Goal: Download file/media

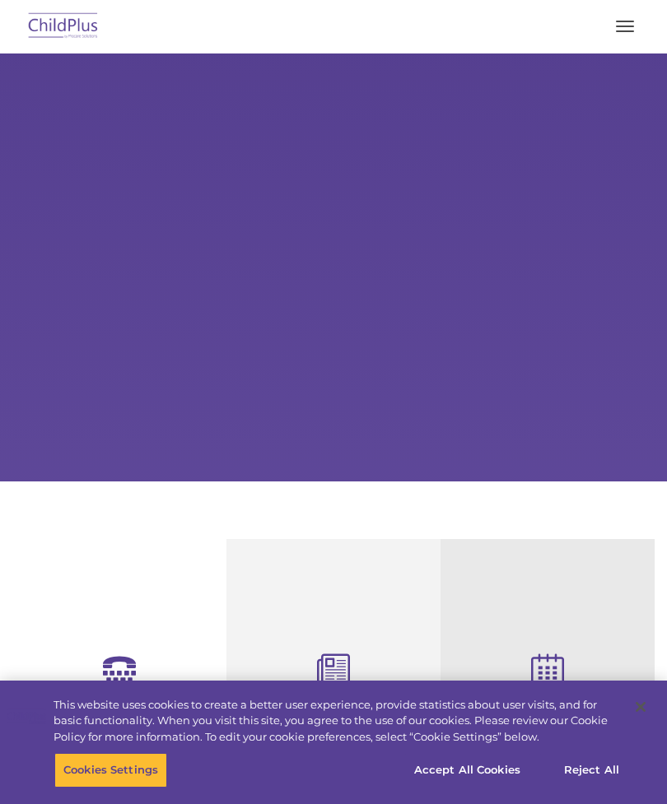
select select "MEDIUM"
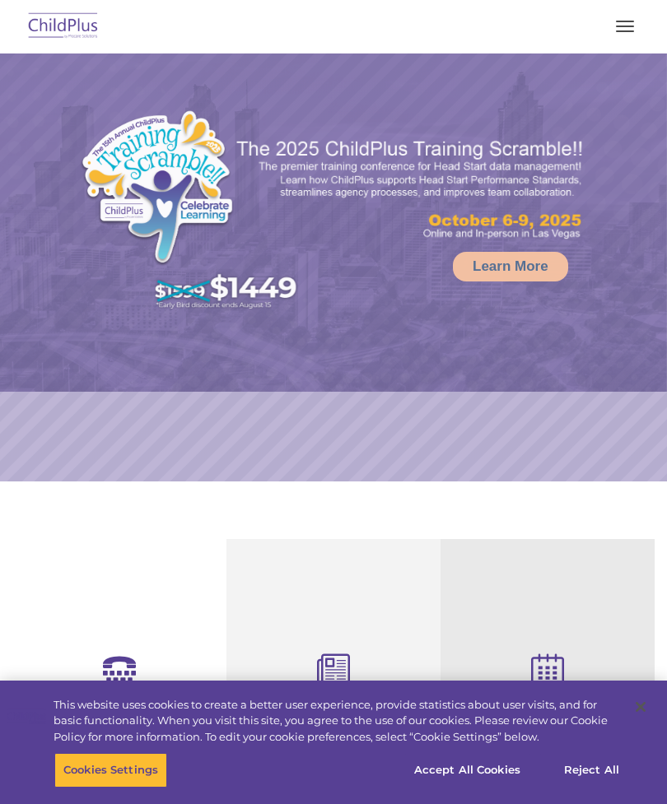
select select "MEDIUM"
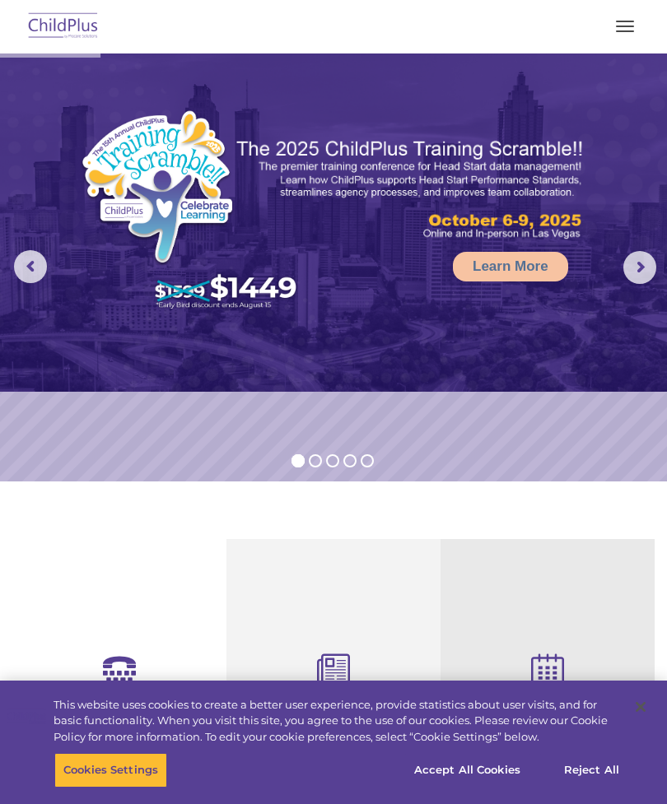
click at [619, 26] on span "button" at bounding box center [625, 27] width 18 height 2
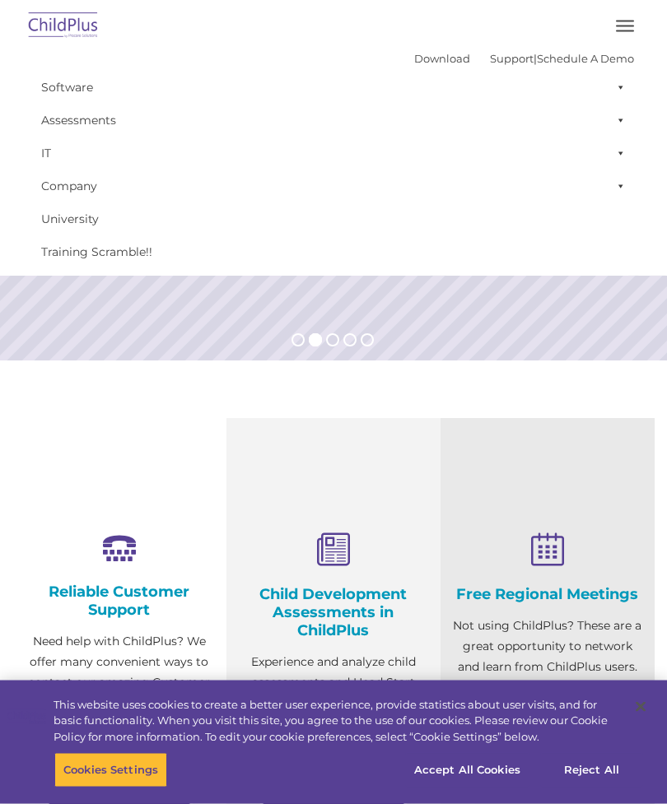
scroll to position [121, 0]
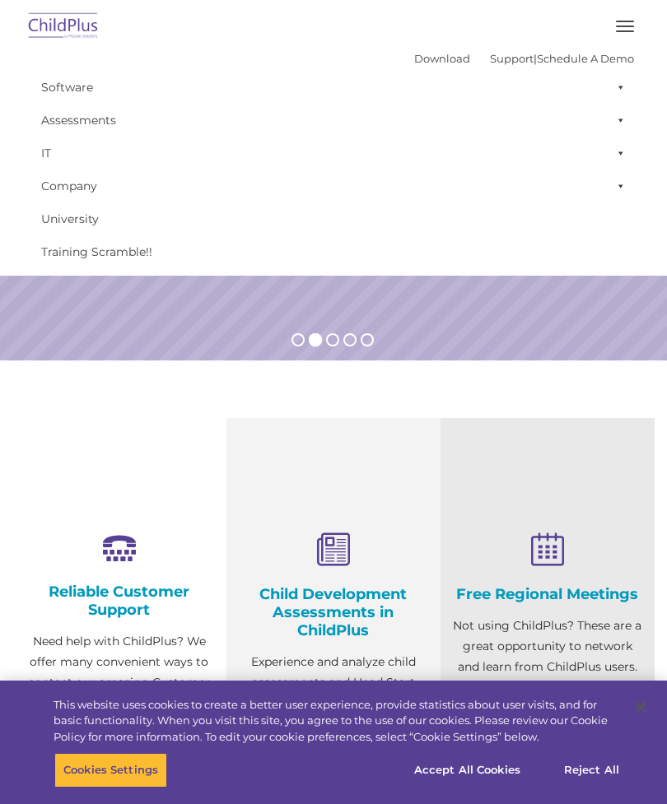
click at [418, 58] on link "Download" at bounding box center [442, 58] width 56 height 13
